Goal: Task Accomplishment & Management: Manage account settings

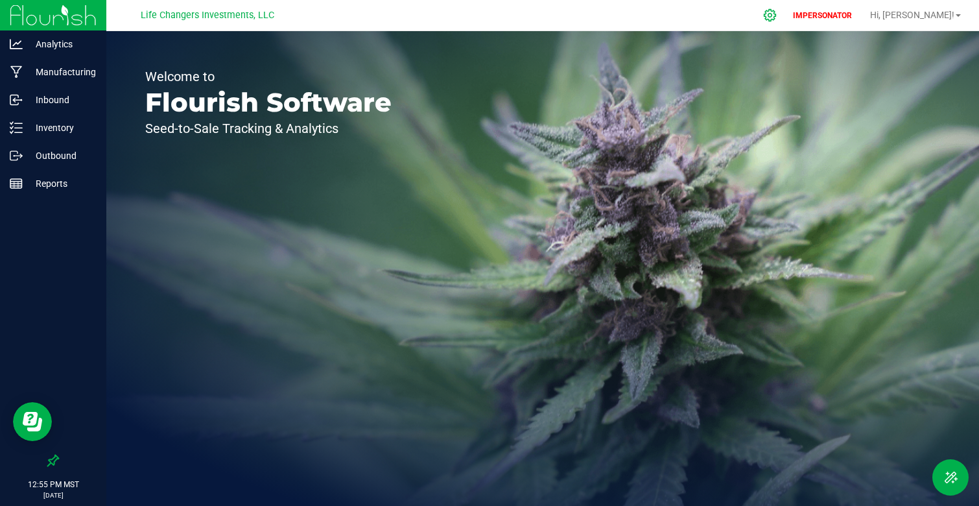
click at [787, 20] on div at bounding box center [770, 15] width 32 height 28
click at [777, 16] on icon at bounding box center [770, 15] width 14 height 14
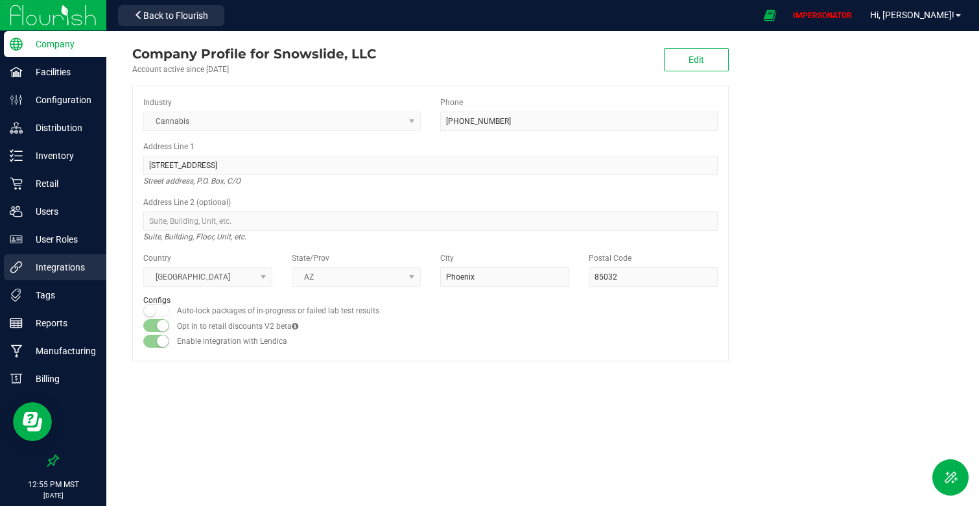
click at [75, 274] on p "Integrations" at bounding box center [62, 267] width 78 height 16
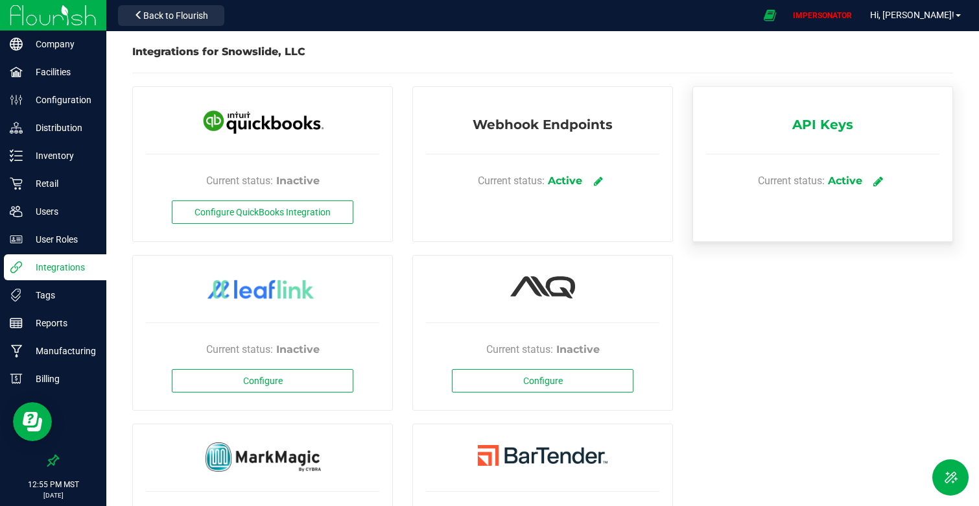
click at [879, 181] on icon at bounding box center [879, 181] width 10 height 12
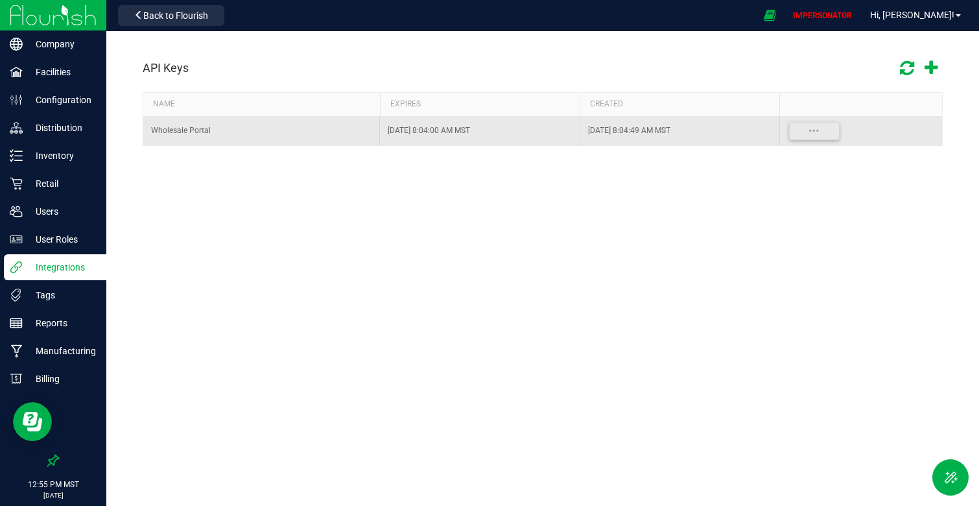
click at [331, 136] on div "Wholesale Portal" at bounding box center [261, 131] width 221 height 12
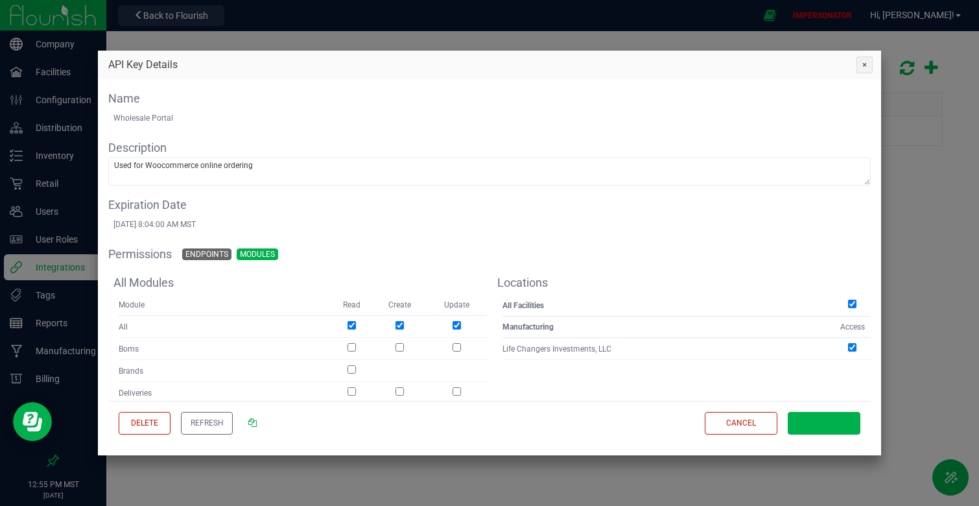
click at [865, 65] on button "Close" at bounding box center [865, 65] width 18 height 18
